Goal: Information Seeking & Learning: Learn about a topic

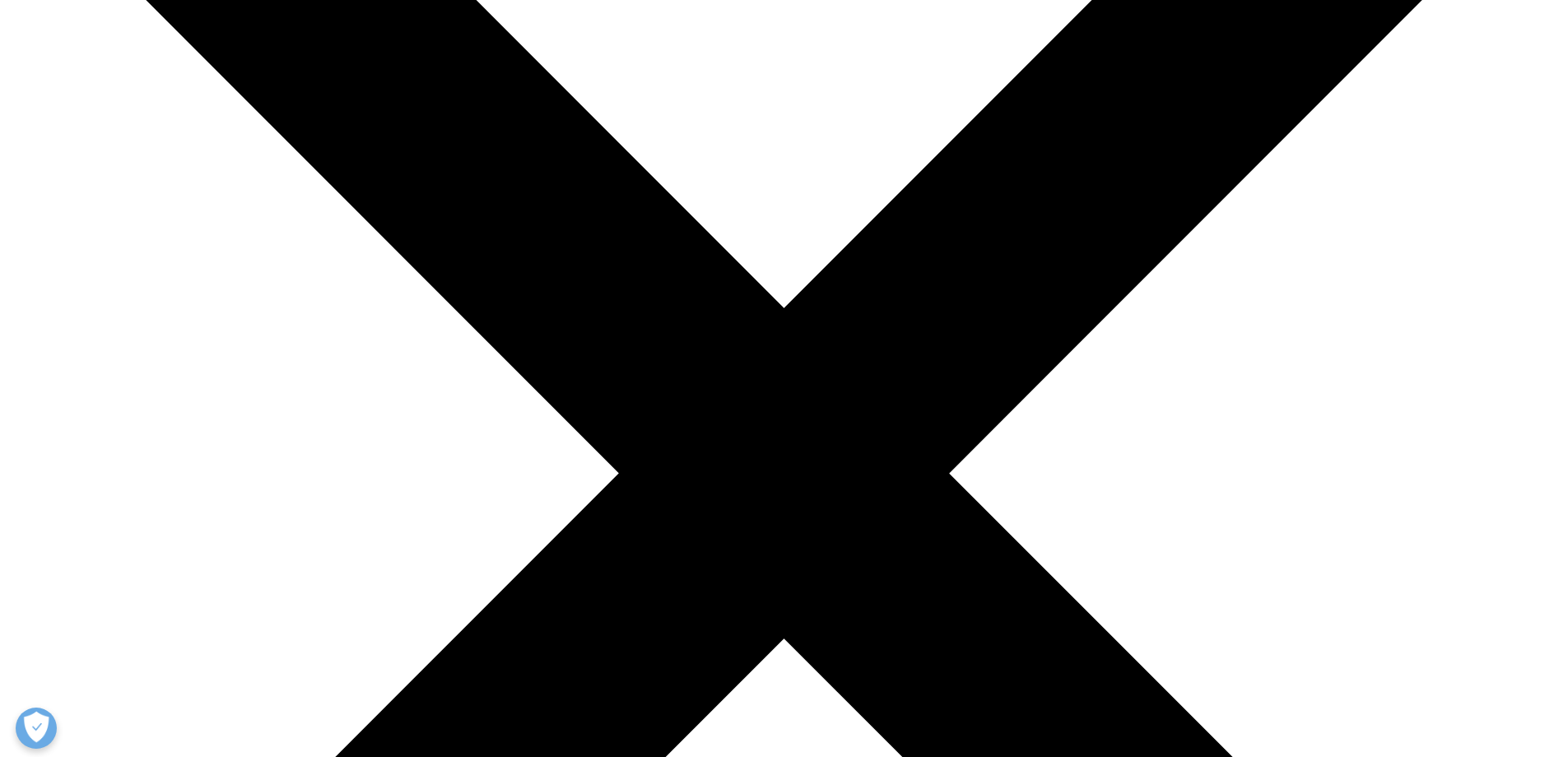
scroll to position [329, 0]
drag, startPoint x: 1088, startPoint y: 187, endPoint x: 1098, endPoint y: 199, distance: 15.6
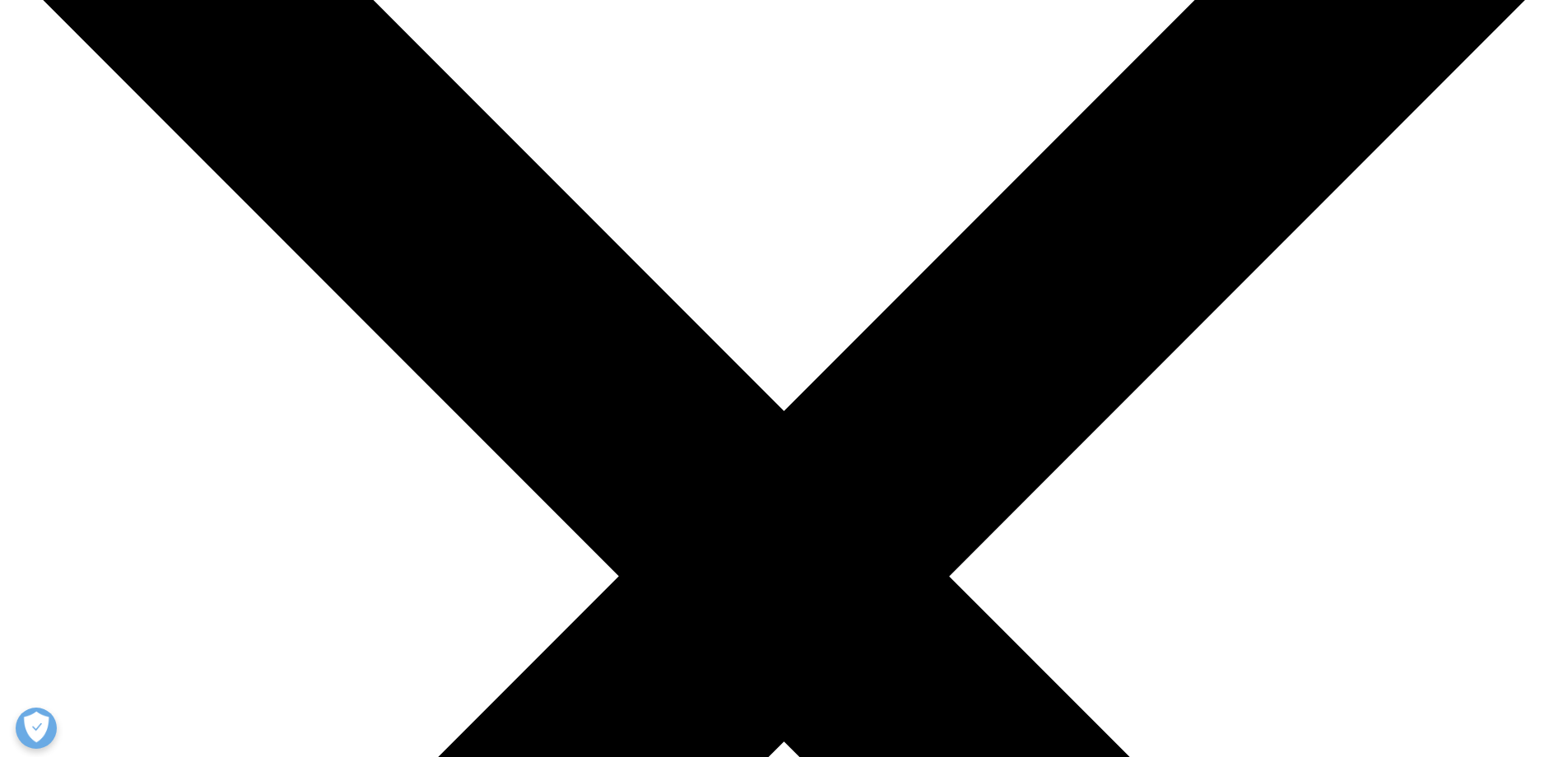
scroll to position [0, 0]
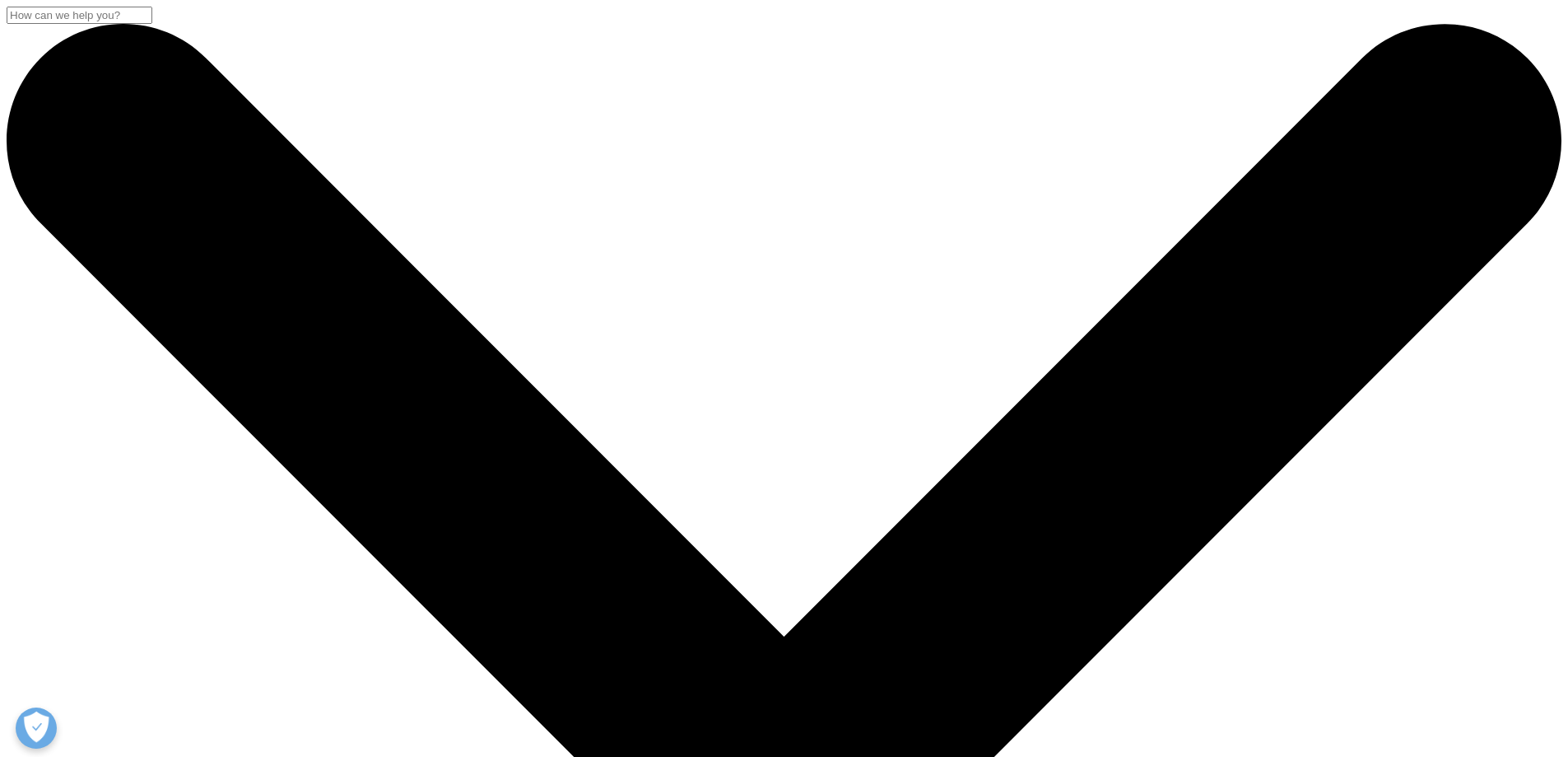
drag, startPoint x: 1051, startPoint y: 483, endPoint x: 1088, endPoint y: 311, distance: 175.9
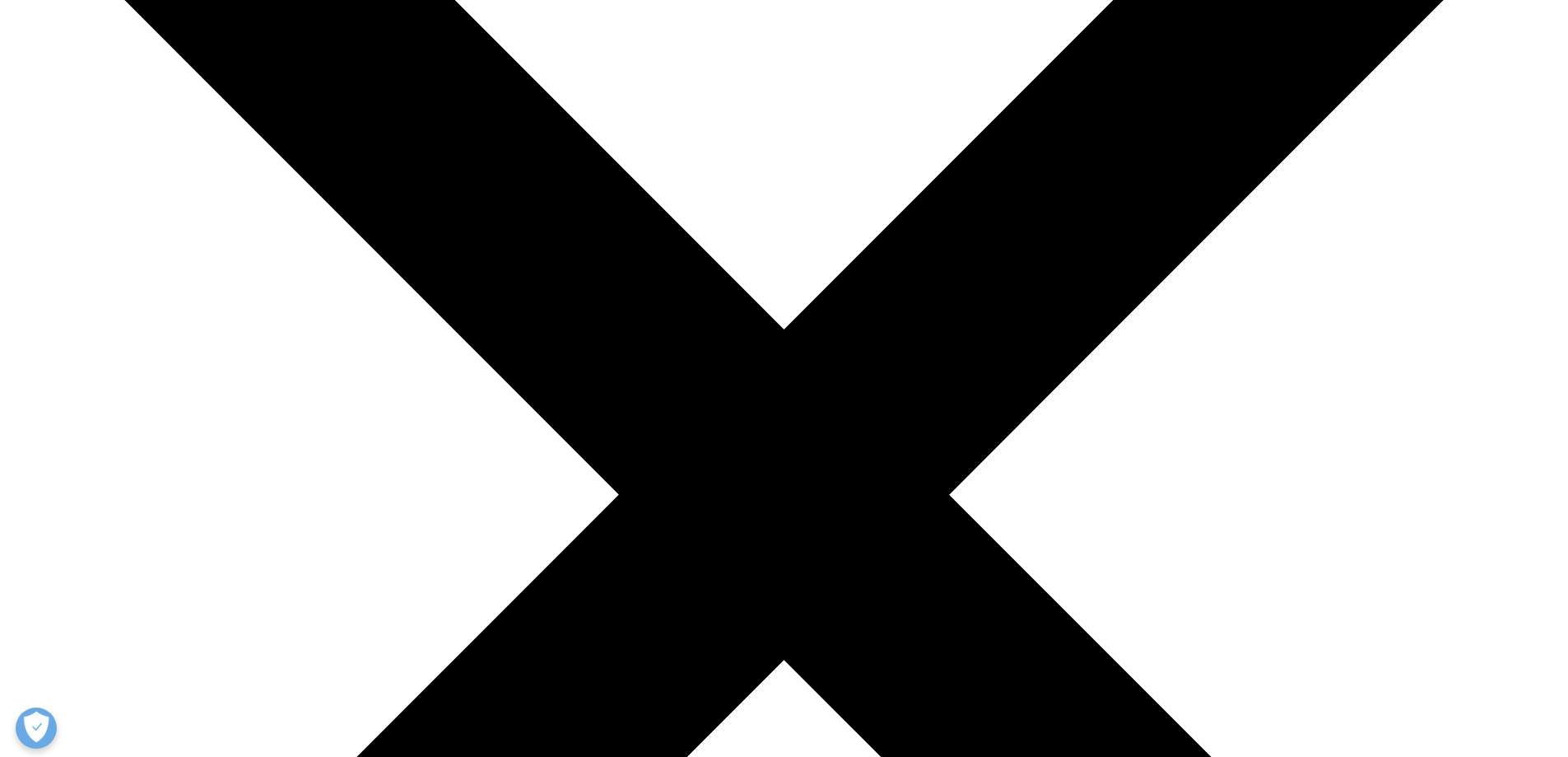
scroll to position [329, 0]
